Goal: Find specific page/section: Find specific page/section

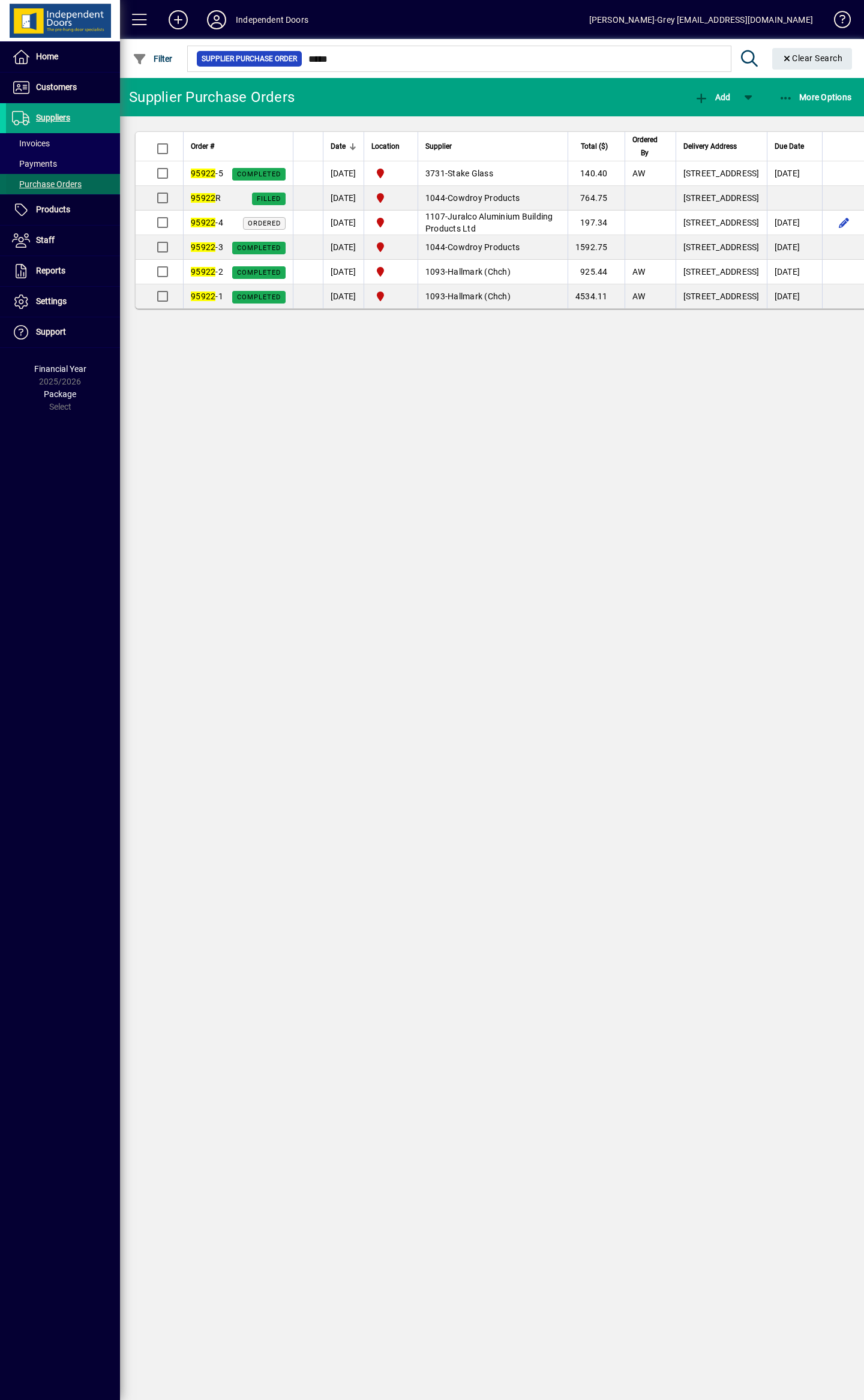
click at [75, 185] on span "Purchase Orders" at bounding box center [47, 185] width 70 height 10
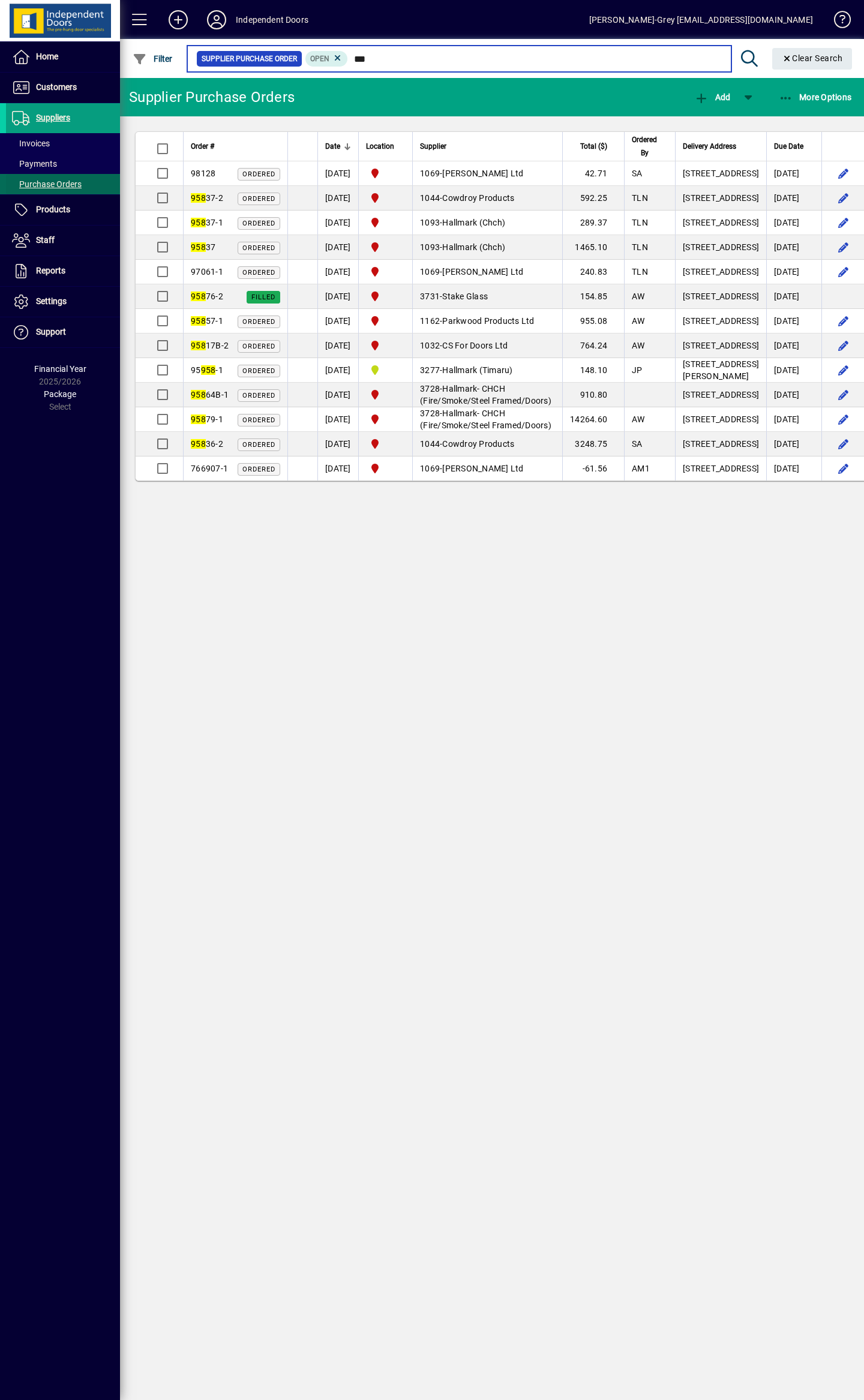
type input "****"
